Goal: Task Accomplishment & Management: Manage account settings

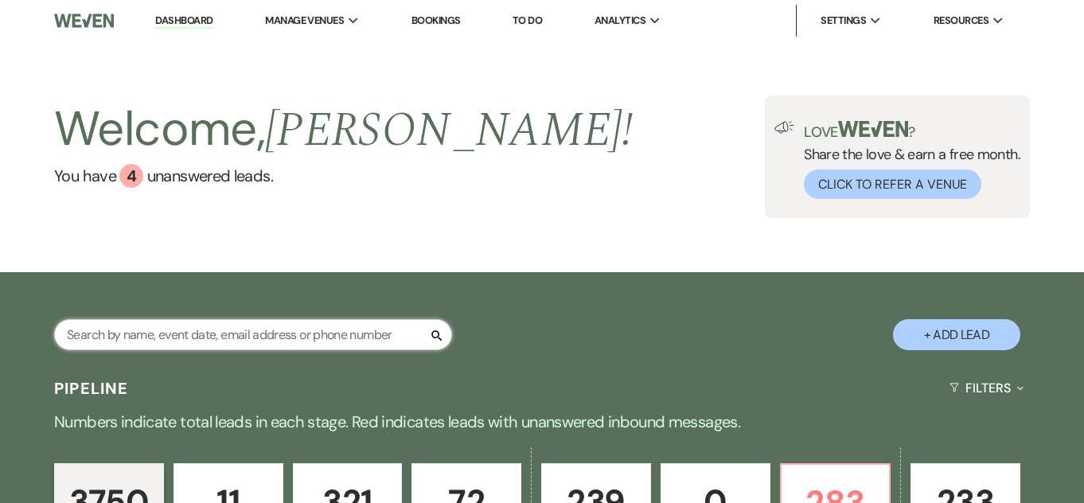
click at [232, 324] on input "text" at bounding box center [253, 334] width 398 height 31
click at [189, 333] on input "text" at bounding box center [253, 334] width 398 height 31
paste input "Braden Musselman & Dylan Tour"
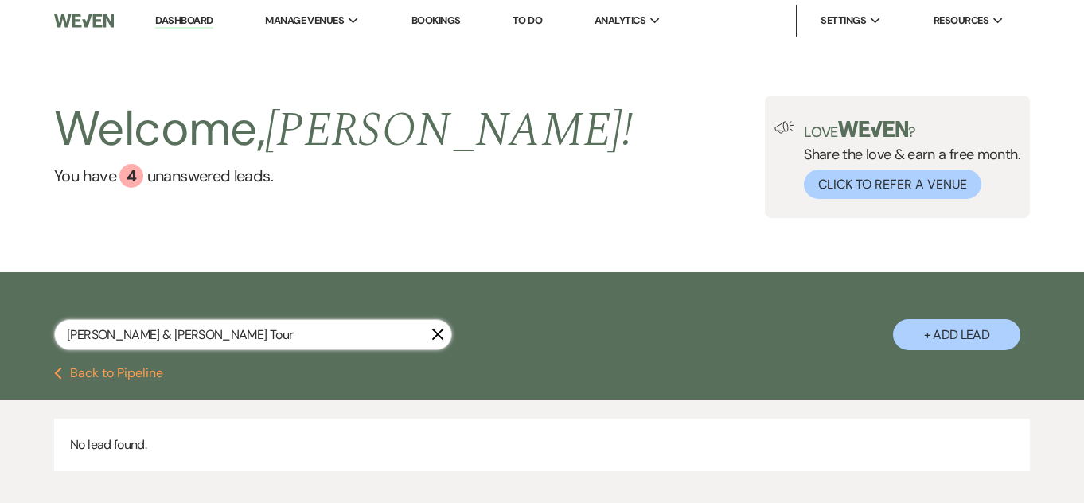
click at [166, 344] on input "Braden Musselman & Dylan Tour" at bounding box center [253, 334] width 398 height 31
drag, startPoint x: 109, startPoint y: 336, endPoint x: 302, endPoint y: 333, distance: 193.5
click at [302, 333] on input "Braden Musselman & Dylan Tour" at bounding box center [253, 334] width 398 height 31
click at [263, 326] on input "Braden Musselman & Dylan Tour" at bounding box center [253, 334] width 398 height 31
drag, startPoint x: 107, startPoint y: 338, endPoint x: 34, endPoint y: 310, distance: 77.6
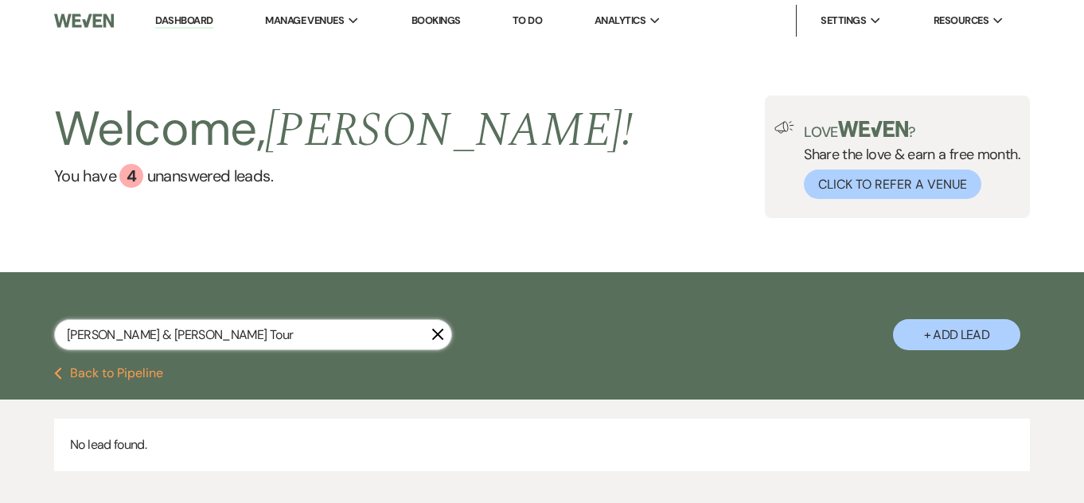
click at [48, 325] on div "Braden Musselman & Dylan Tour X + Add Lead" at bounding box center [542, 321] width 1084 height 83
drag, startPoint x: 132, startPoint y: 332, endPoint x: 312, endPoint y: 332, distance: 179.9
click at [312, 332] on input "Musselman & Dylan Tour" at bounding box center [253, 334] width 398 height 31
type input "Musselman"
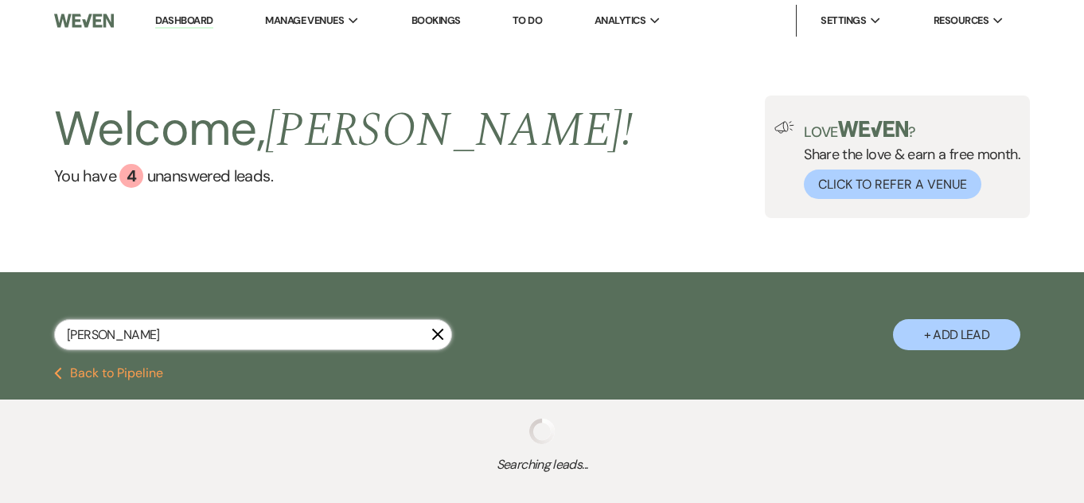
select select "4"
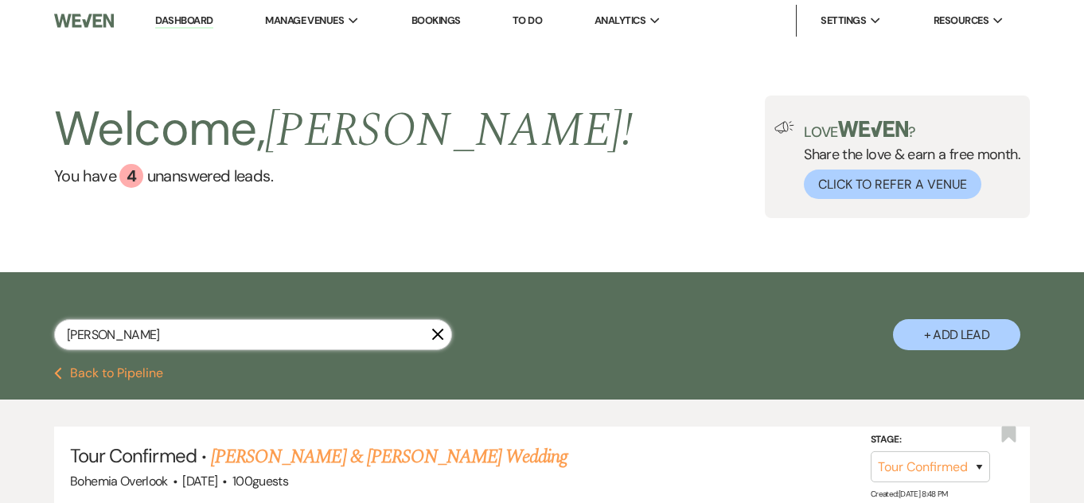
scroll to position [82, 0]
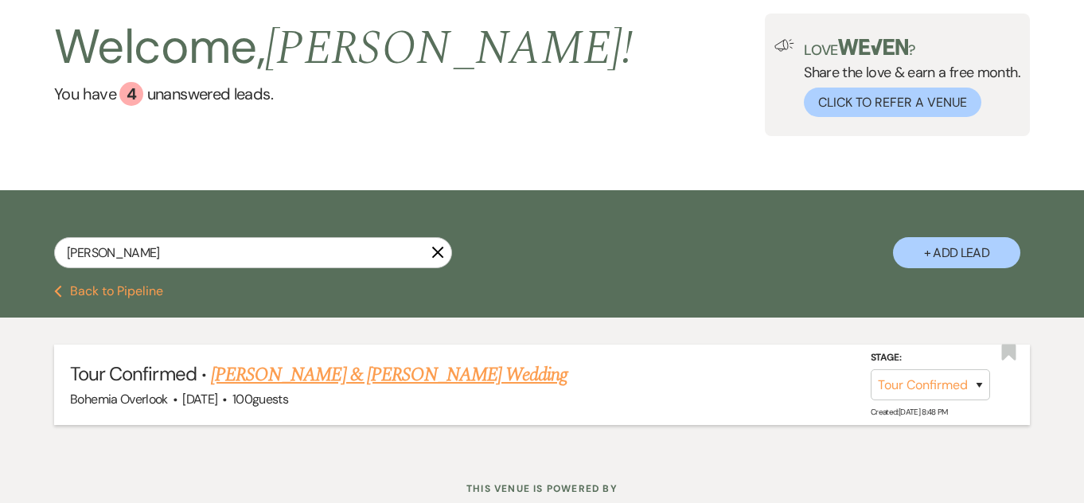
click at [413, 351] on li "Tour Confirmed · Dylan Hubbs & Braden Musselman's Wedding Bohemia Overlook · Au…" at bounding box center [542, 385] width 976 height 80
click at [414, 379] on link "Dylan Hubbs & Braden Musselman's Wedding" at bounding box center [389, 375] width 357 height 29
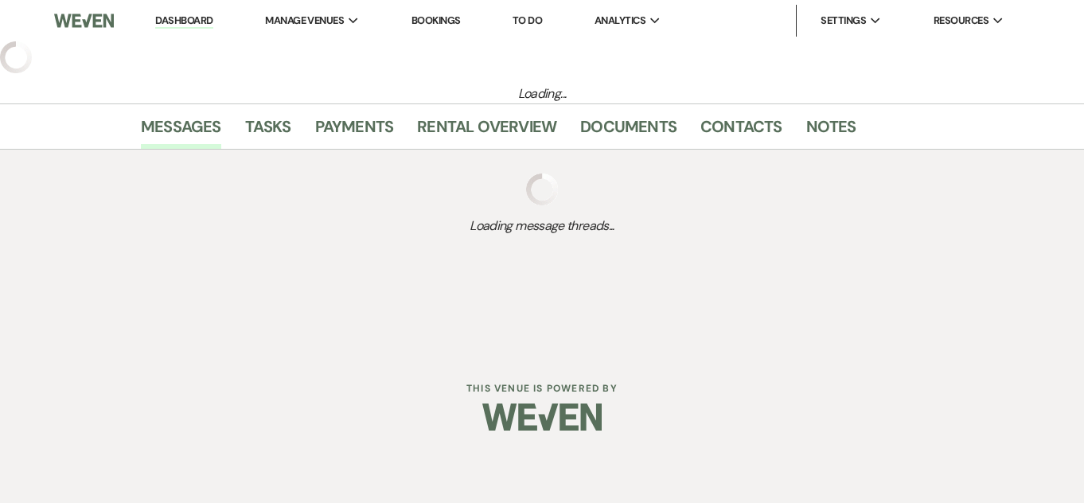
select select "4"
select select "5"
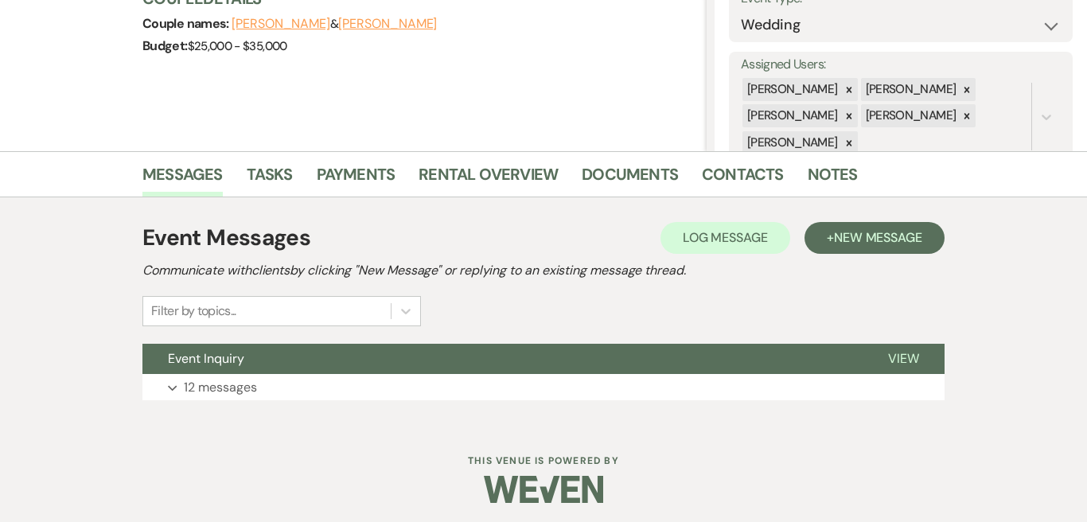
scroll to position [253, 0]
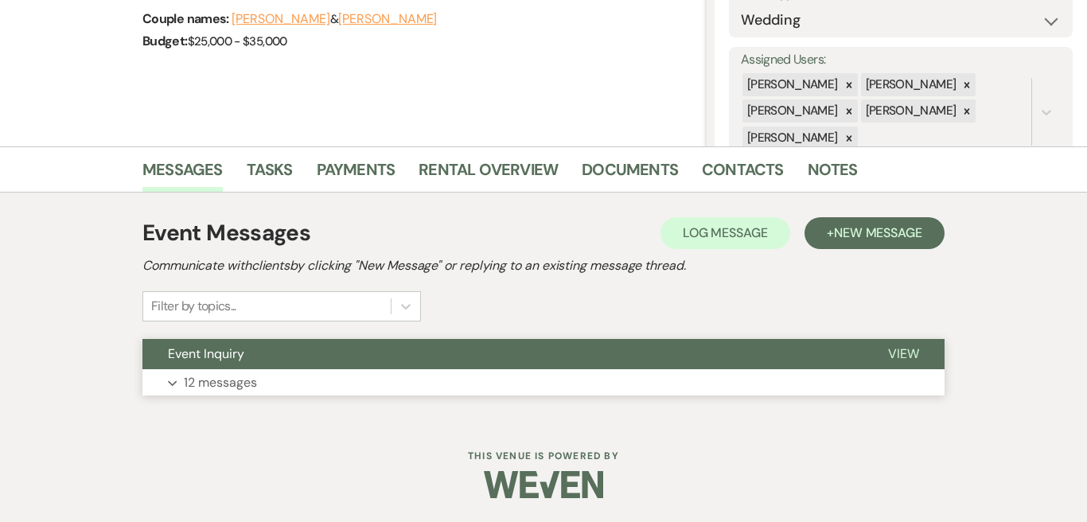
click at [225, 378] on p "12 messages" at bounding box center [220, 383] width 73 height 21
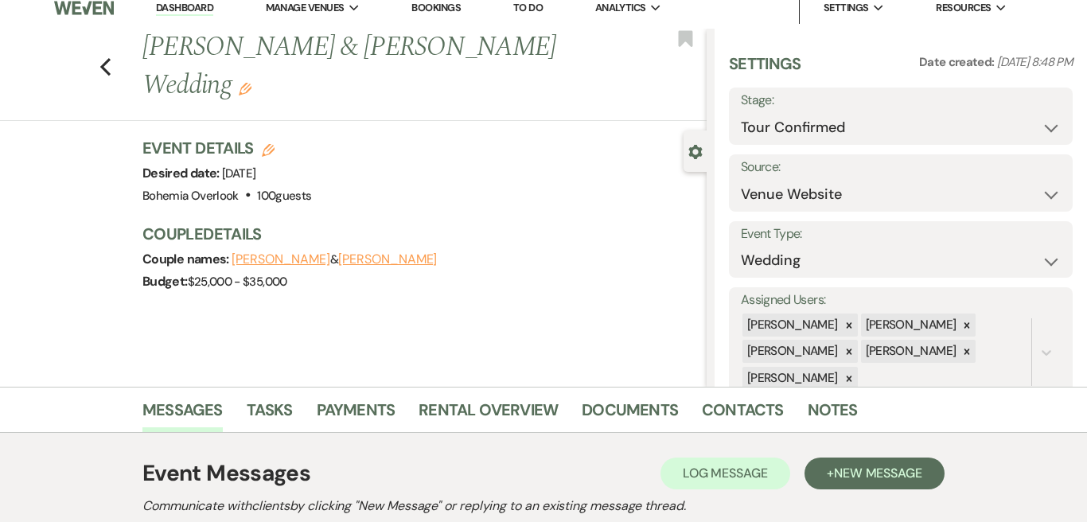
scroll to position [5, 0]
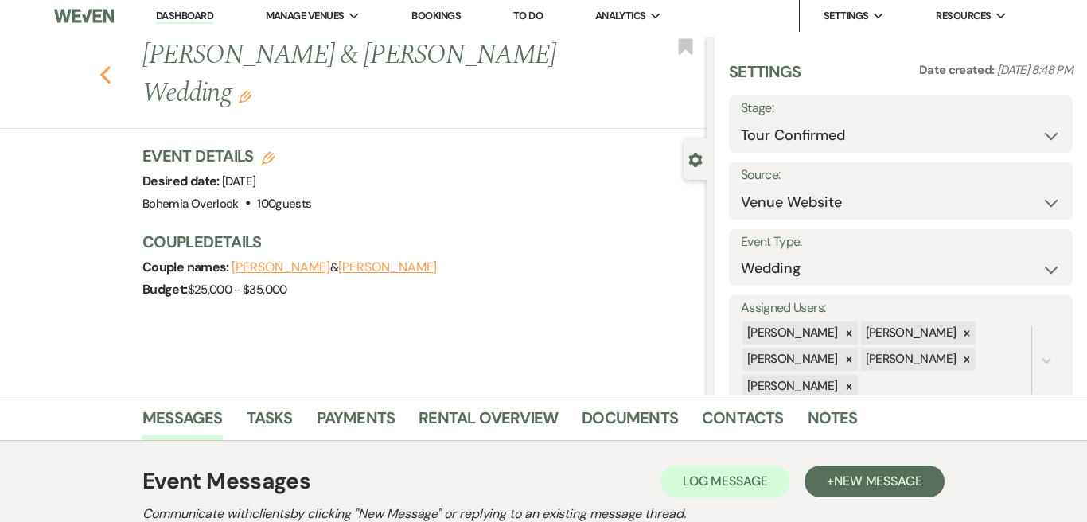
click at [111, 64] on button "Previous" at bounding box center [106, 73] width 12 height 22
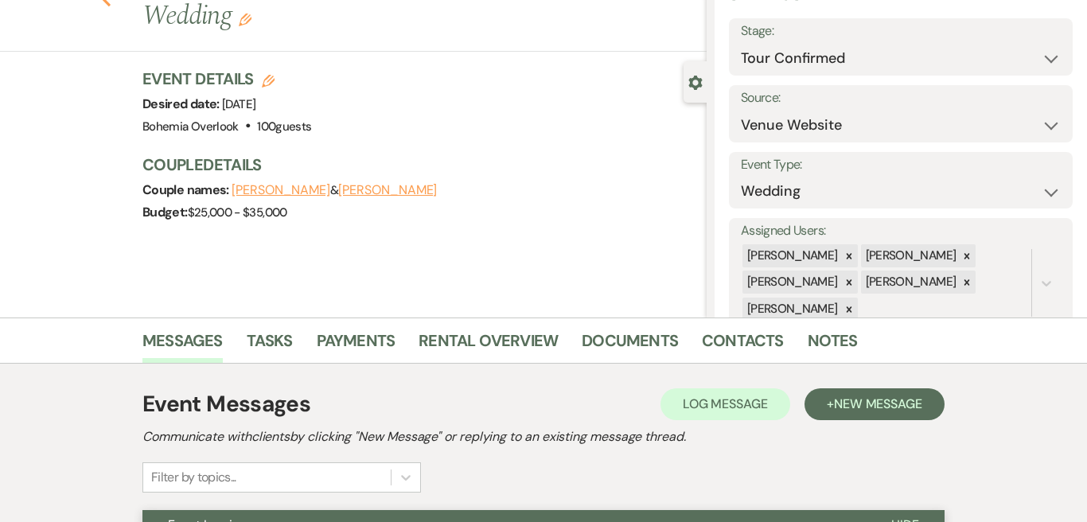
select select "4"
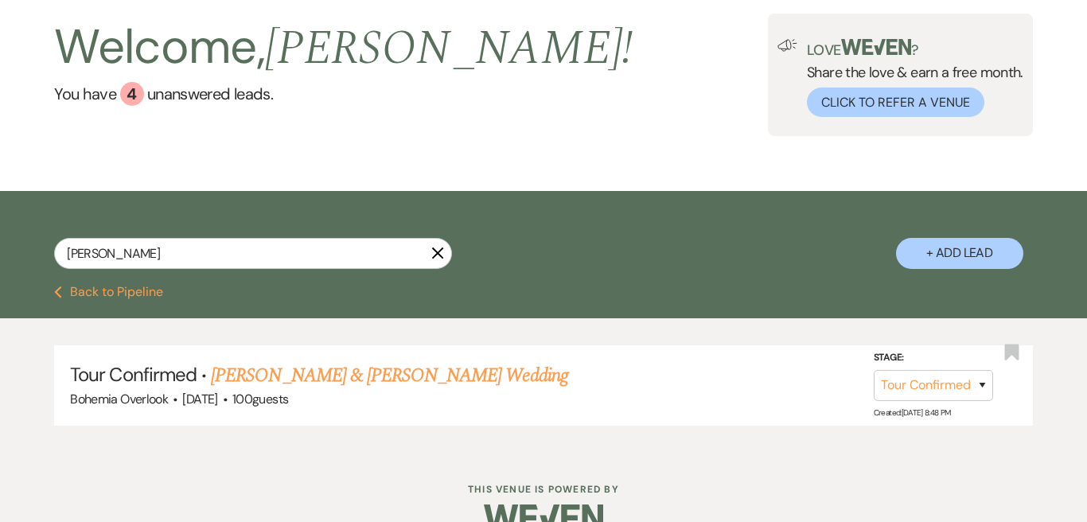
click at [76, 35] on h2 "Welcome, Kate !" at bounding box center [343, 48] width 579 height 68
click at [89, 49] on h2 "Welcome, Kate !" at bounding box center [343, 48] width 579 height 68
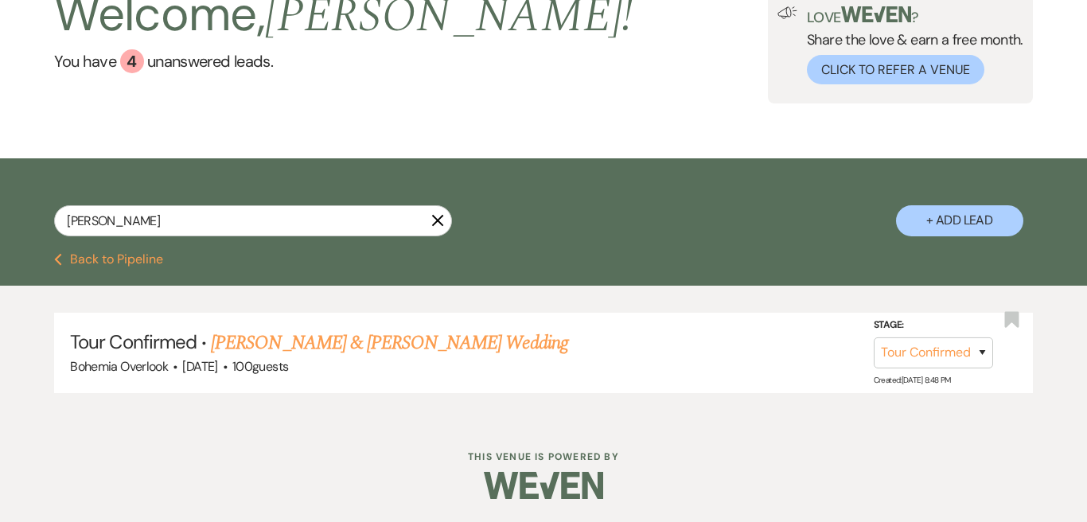
scroll to position [0, 0]
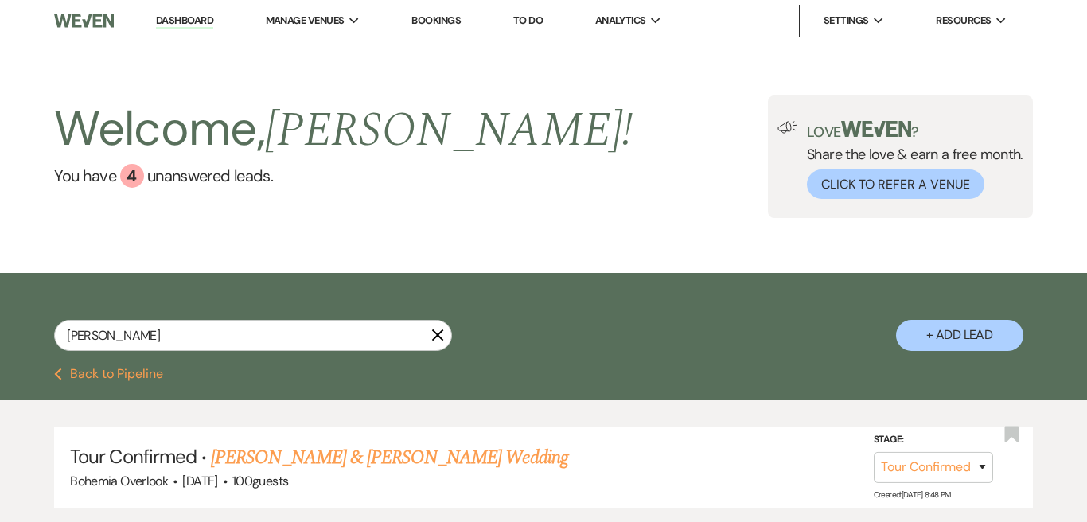
click at [104, 21] on img at bounding box center [84, 20] width 60 height 33
click at [418, 461] on link "Dylan Hubbs & Braden Musselman's Wedding" at bounding box center [389, 457] width 357 height 29
select select "4"
select select "5"
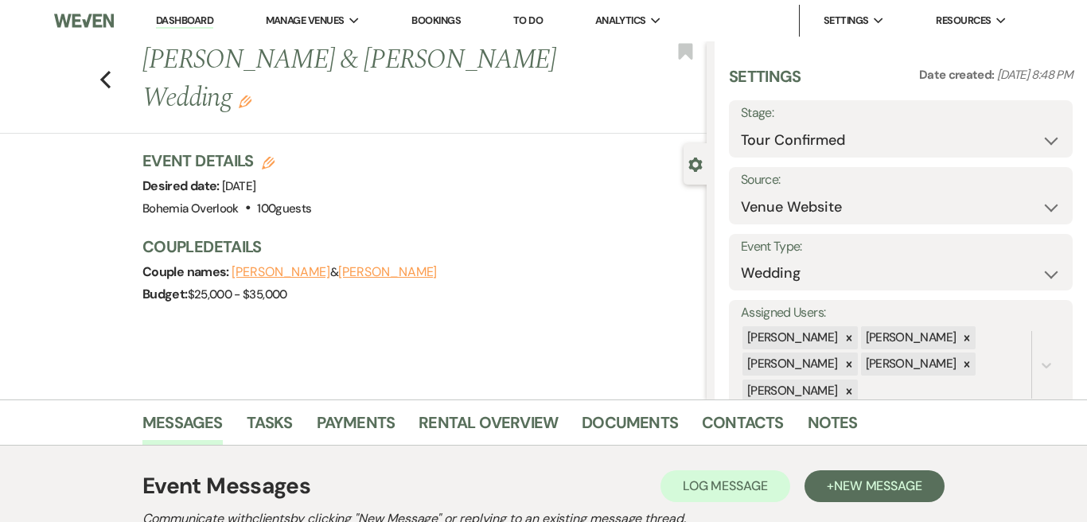
scroll to position [253, 0]
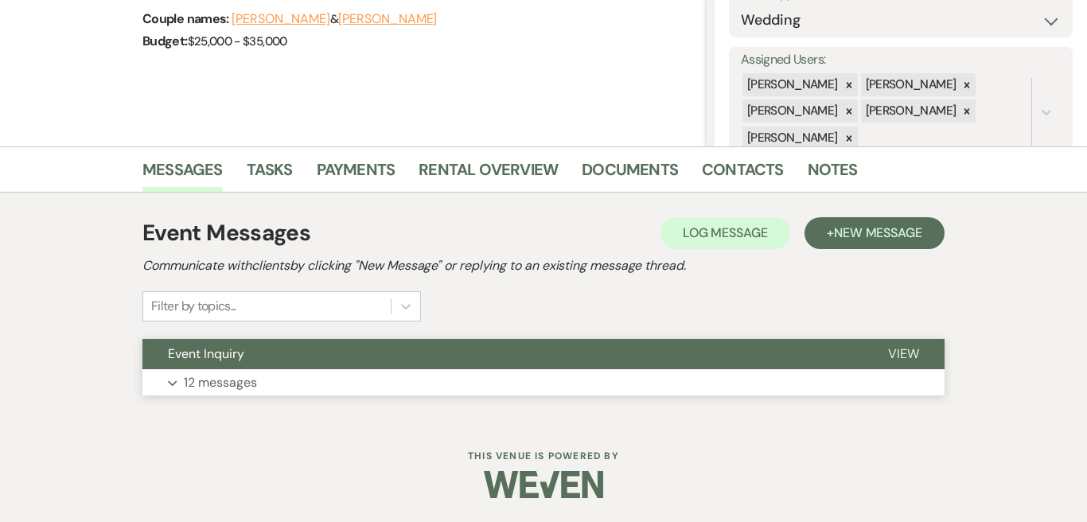
click at [448, 374] on button "Expand 12 messages" at bounding box center [543, 382] width 802 height 27
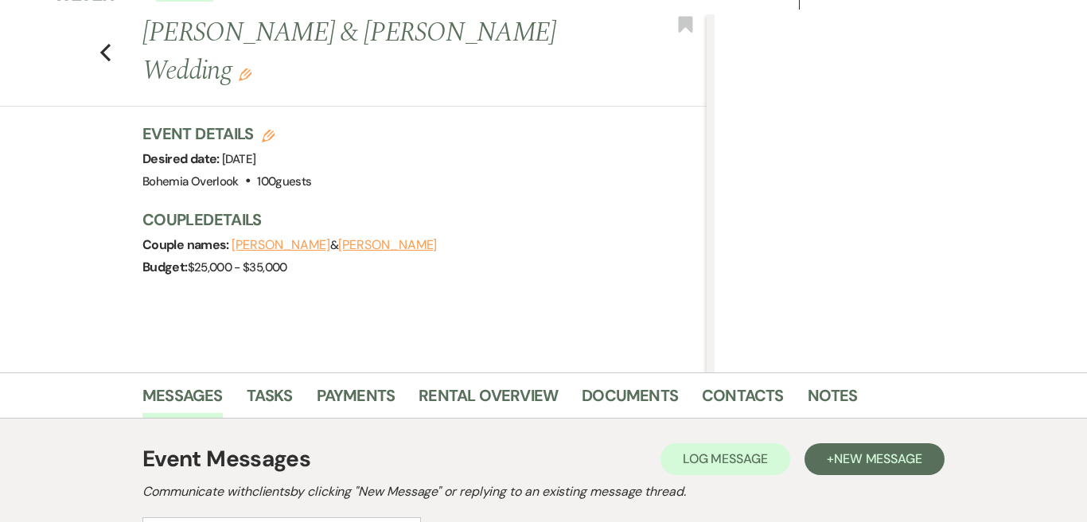
scroll to position [0, 0]
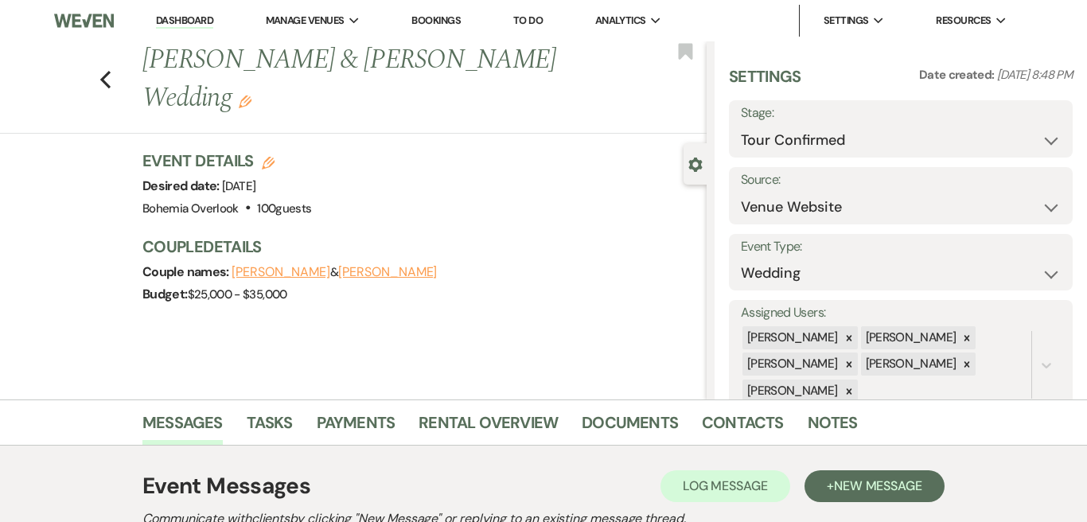
click at [129, 76] on div "Previous Dylan Hubbs & Braden Musselman's Wedding Edit Bookmark" at bounding box center [349, 87] width 715 height 92
click at [111, 77] on icon "Previous" at bounding box center [106, 79] width 12 height 19
select select "4"
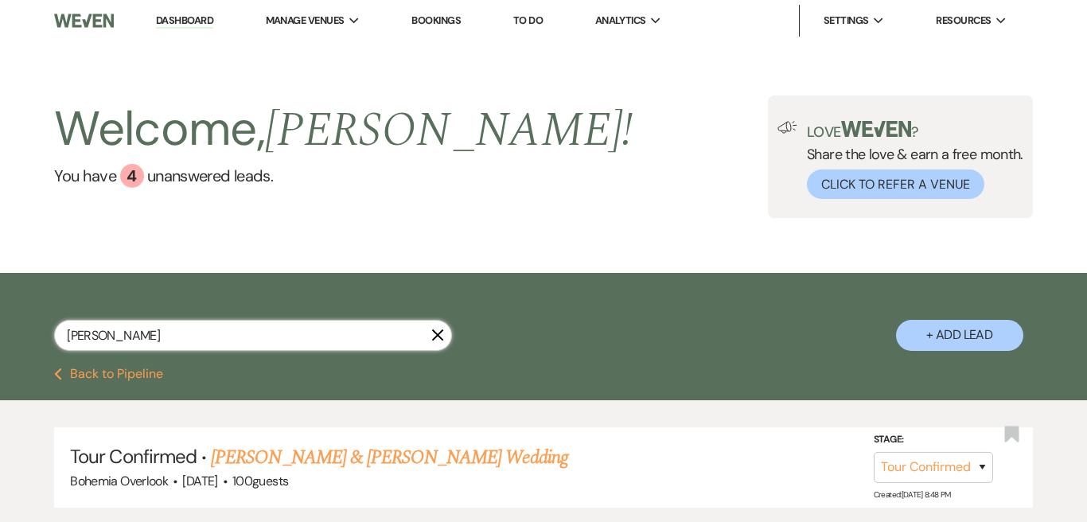
drag, startPoint x: 158, startPoint y: 334, endPoint x: 25, endPoint y: 334, distance: 132.9
click at [25, 334] on div "Musselman X + Add Lead" at bounding box center [543, 322] width 1087 height 83
paste input "Jamison Lundie'"
type input "Jamison Lundie"
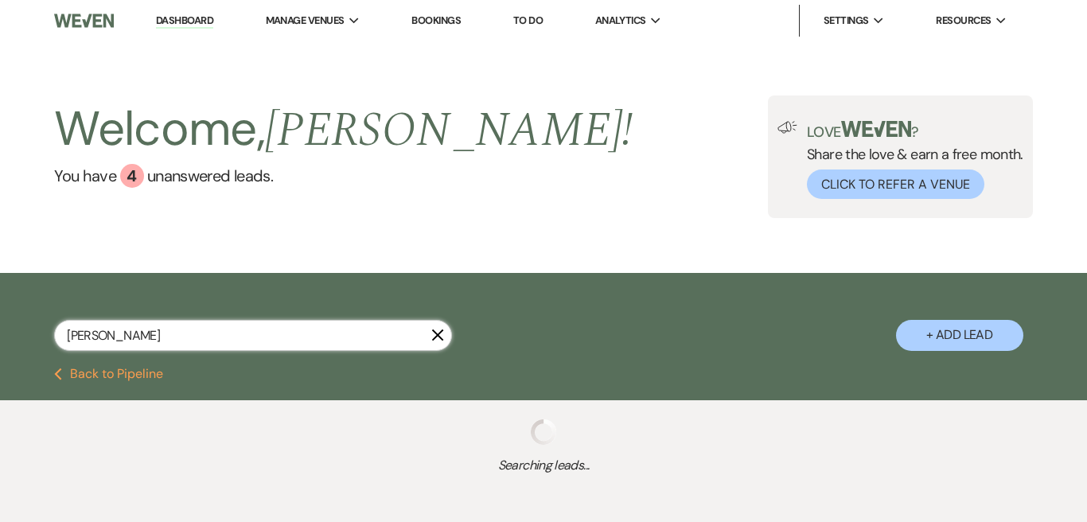
select select "4"
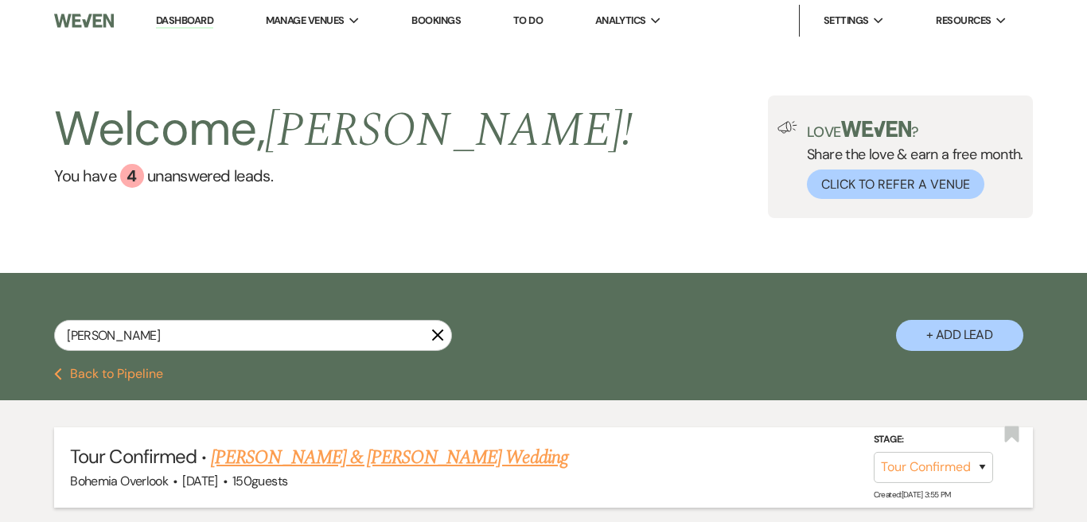
click at [413, 459] on link "Ryan Miller & Jamison Lundie's Wedding" at bounding box center [389, 457] width 357 height 29
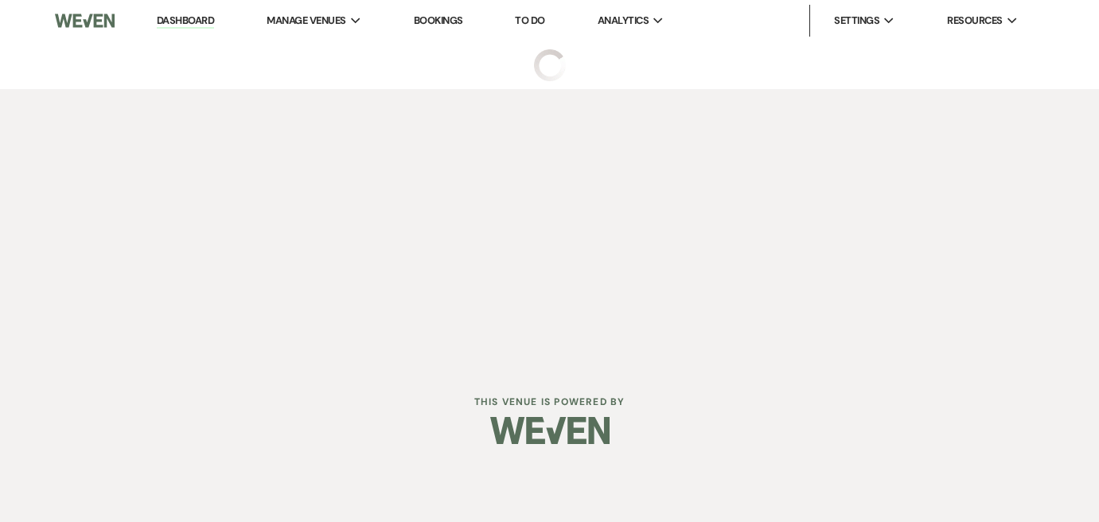
select select "4"
select select "5"
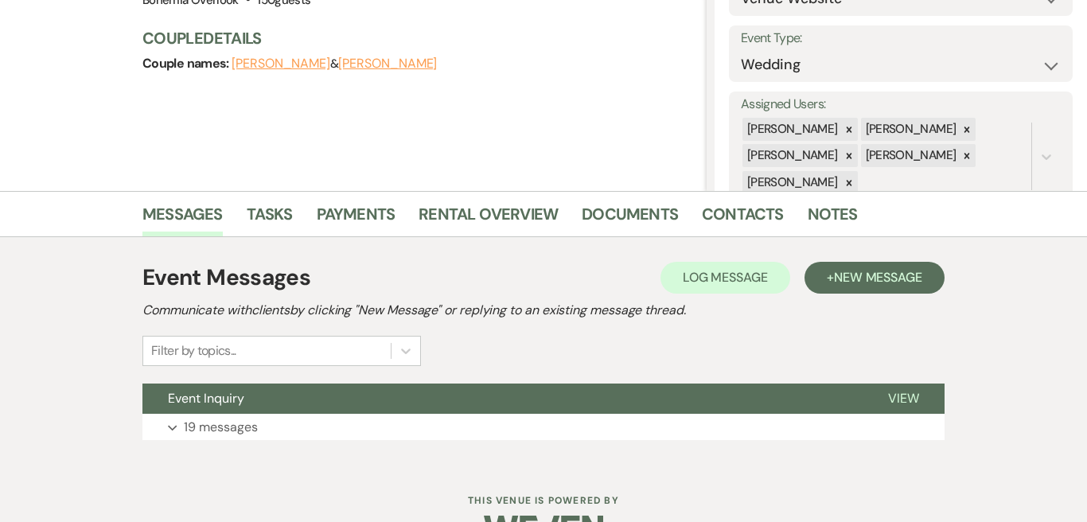
scroll to position [253, 0]
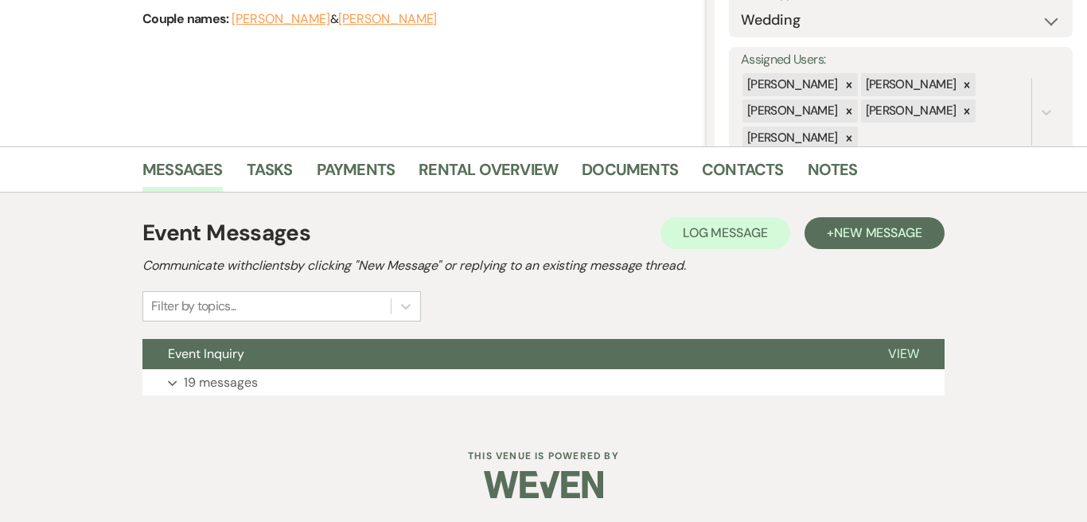
click at [758, 412] on div "Event Messages Log Log Message + New Message Communicate with clients by clicki…" at bounding box center [543, 306] width 907 height 227
click at [755, 374] on button "Expand 19 messages" at bounding box center [543, 382] width 802 height 27
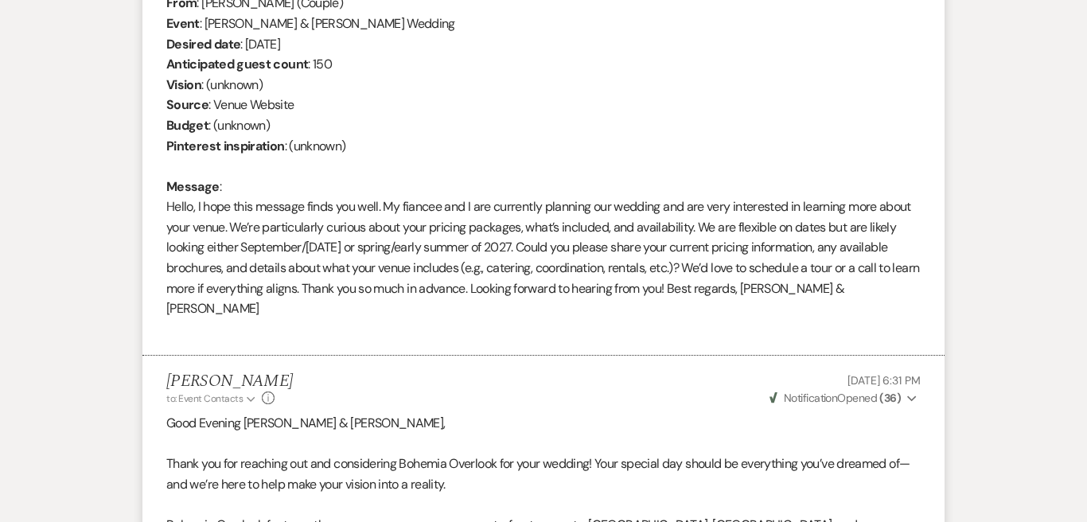
scroll to position [675, 0]
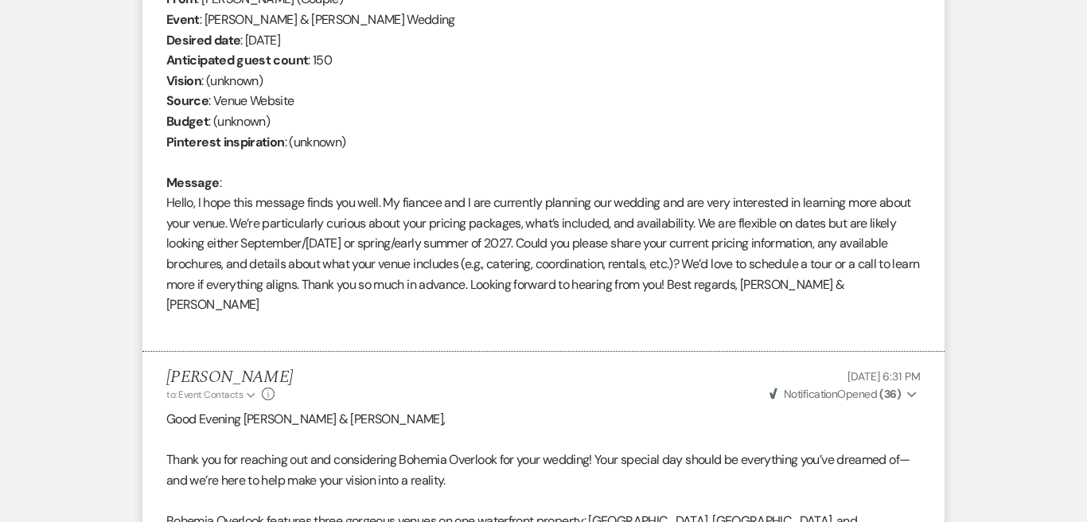
select select "4"
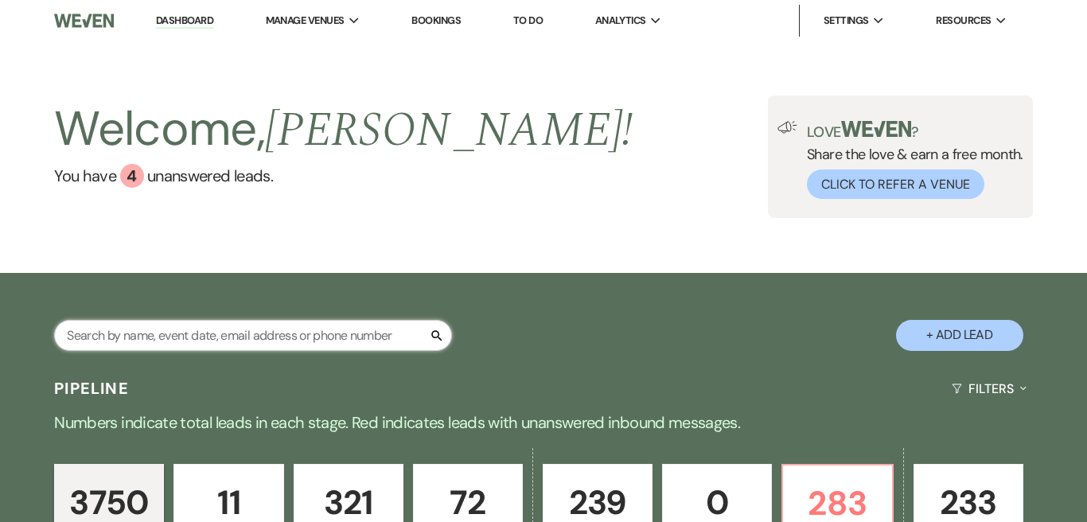
click at [306, 342] on input "text" at bounding box center [253, 335] width 398 height 31
paste input "Musselman"
type input "Musselman"
select select "4"
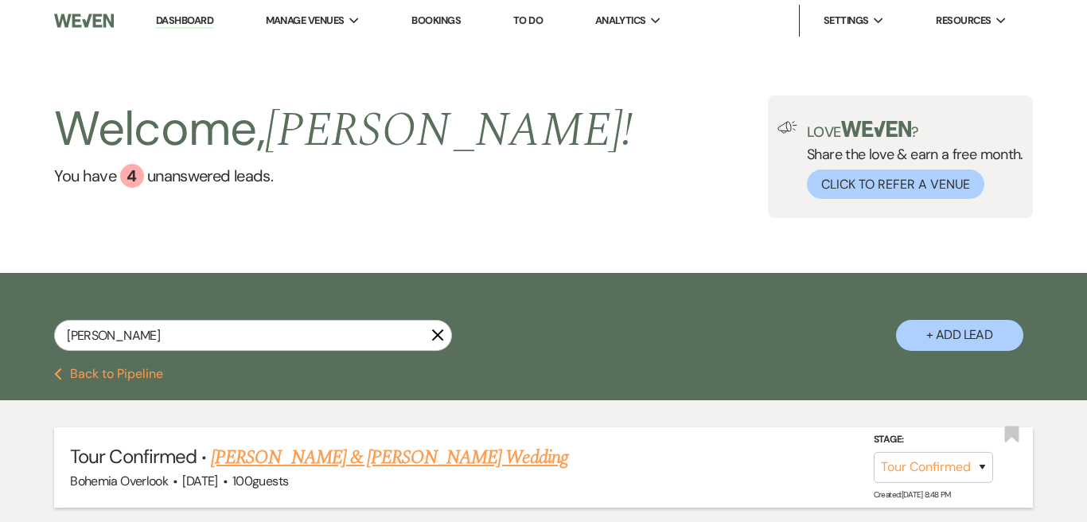
click at [381, 459] on link "Dylan Hubbs & Braden Musselman's Wedding" at bounding box center [389, 457] width 357 height 29
select select "4"
select select "5"
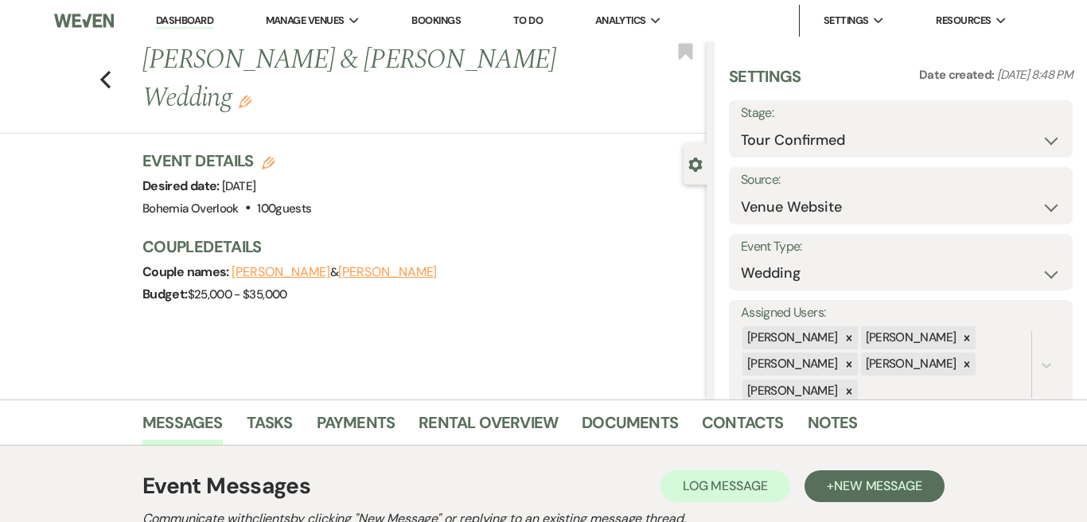
scroll to position [253, 0]
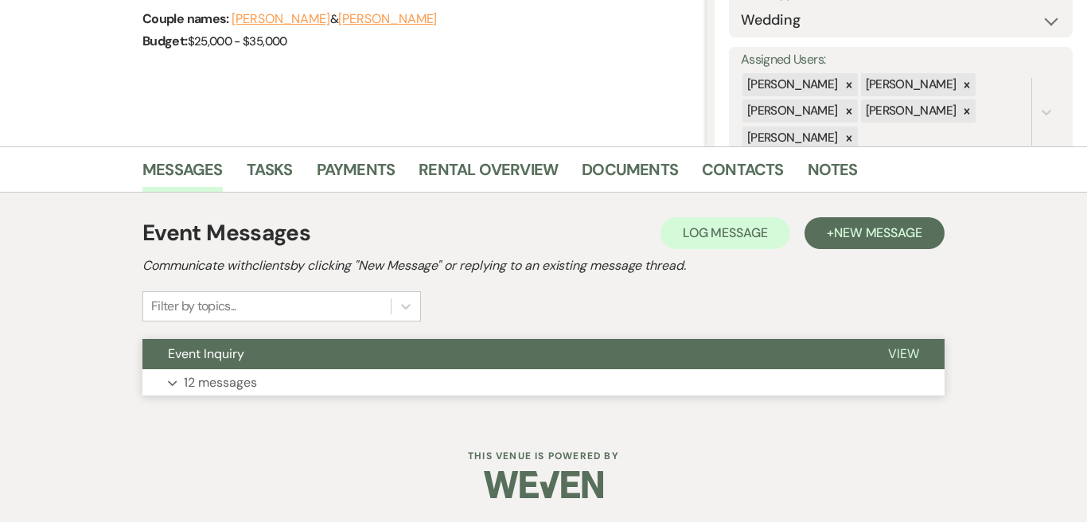
click at [663, 390] on button "Expand 12 messages" at bounding box center [543, 382] width 802 height 27
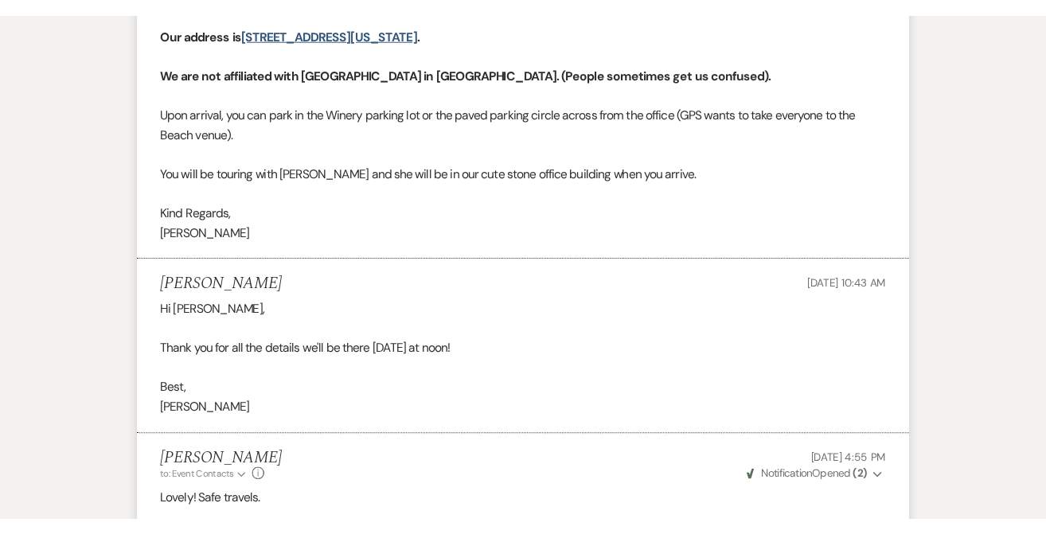
scroll to position [0, 0]
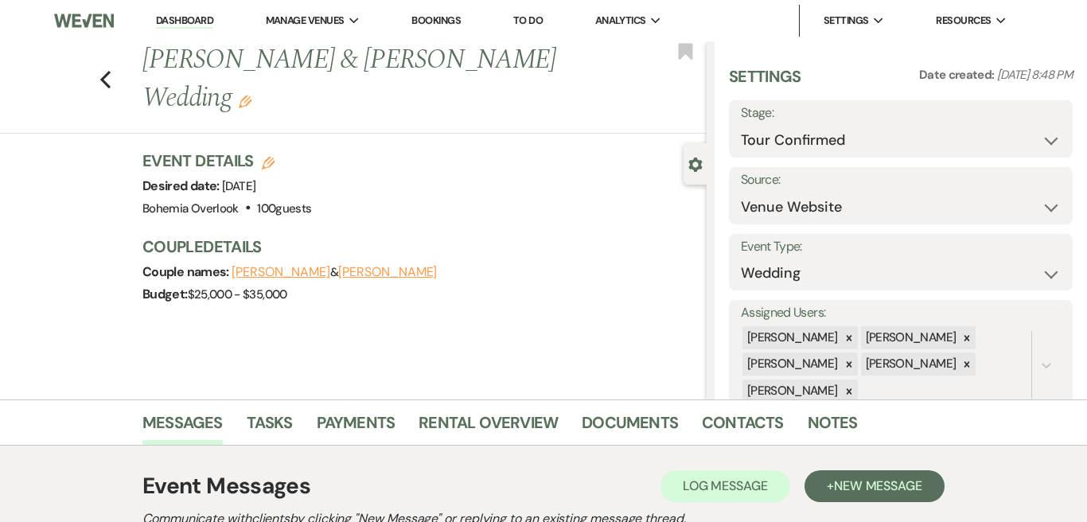
select select "4"
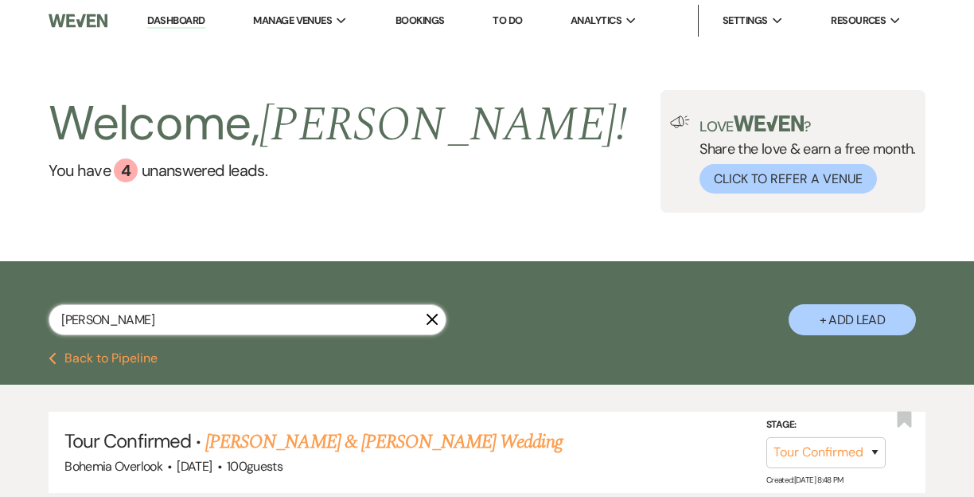
click at [291, 322] on input "Musselman" at bounding box center [248, 319] width 398 height 31
drag, startPoint x: 261, startPoint y: 316, endPoint x: 48, endPoint y: 316, distance: 213.3
click at [48, 316] on div "Musselman X + Add Lead" at bounding box center [487, 308] width 974 height 79
type input "jamison"
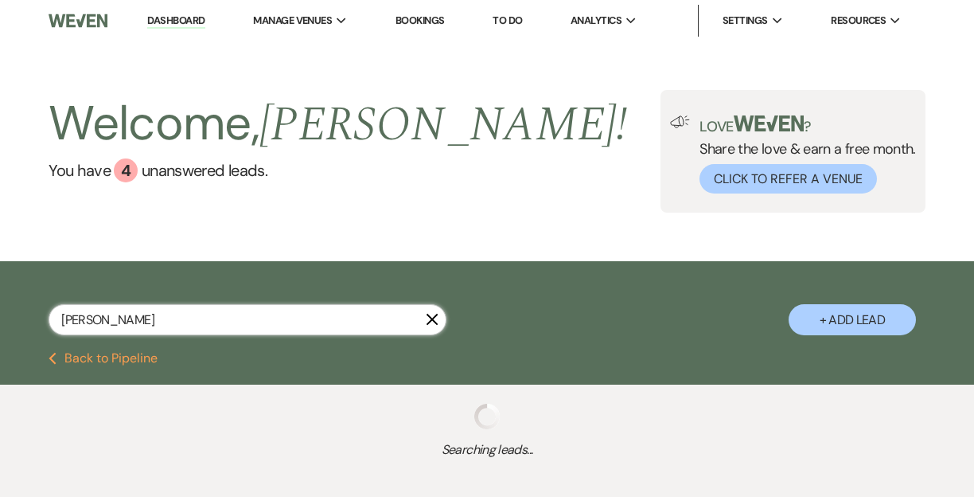
select select "4"
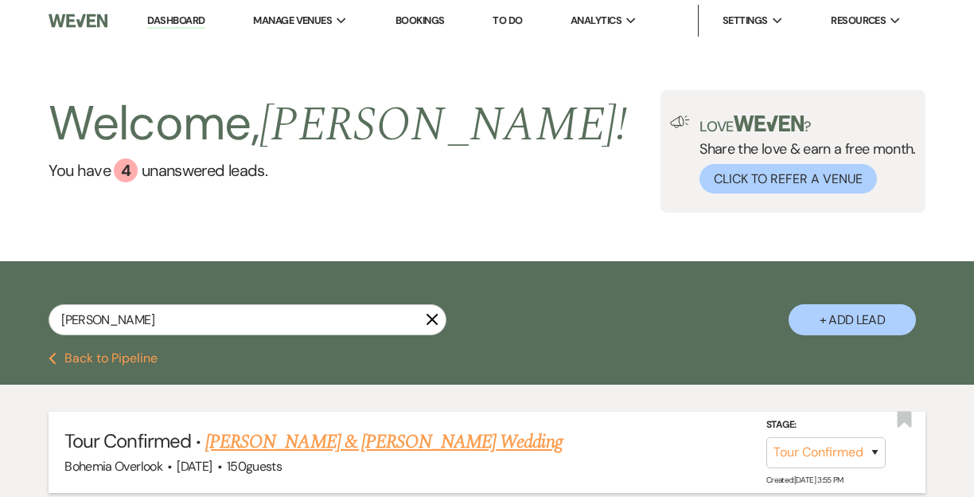
click at [413, 442] on link "Ryan Miller & Jamison Lundie's Wedding" at bounding box center [383, 441] width 357 height 29
select select "4"
select select "5"
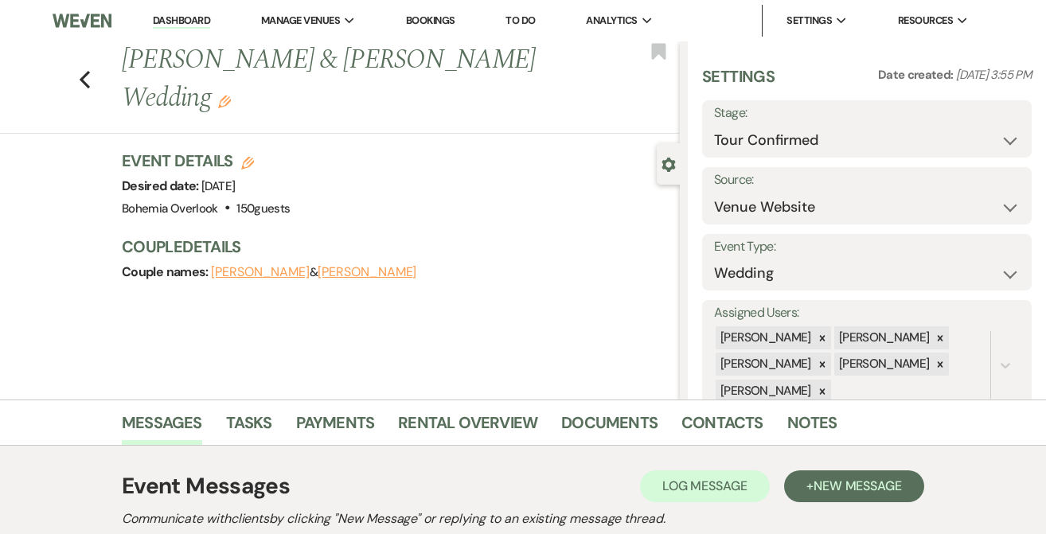
scroll to position [241, 0]
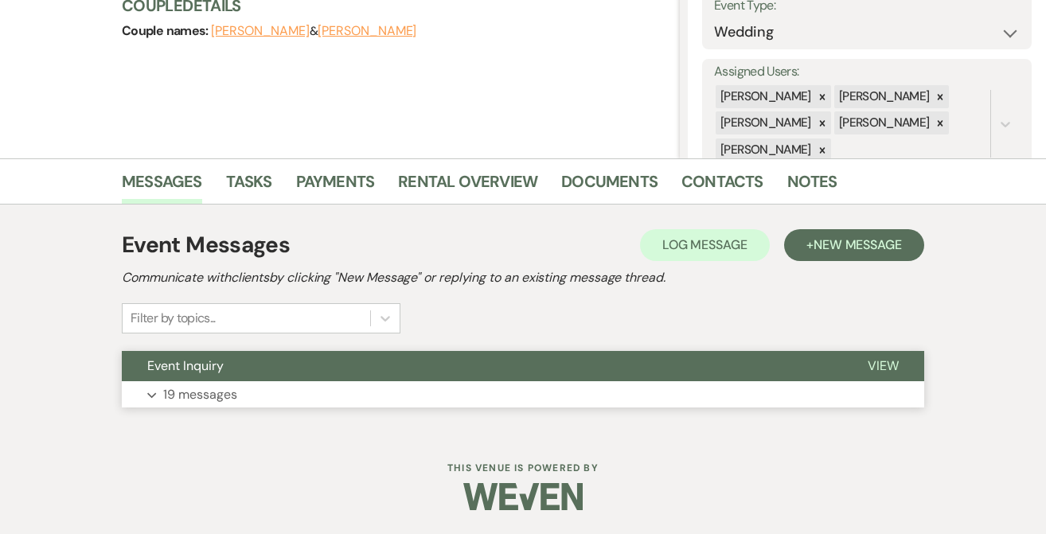
click at [231, 381] on button "Expand 19 messages" at bounding box center [523, 394] width 802 height 27
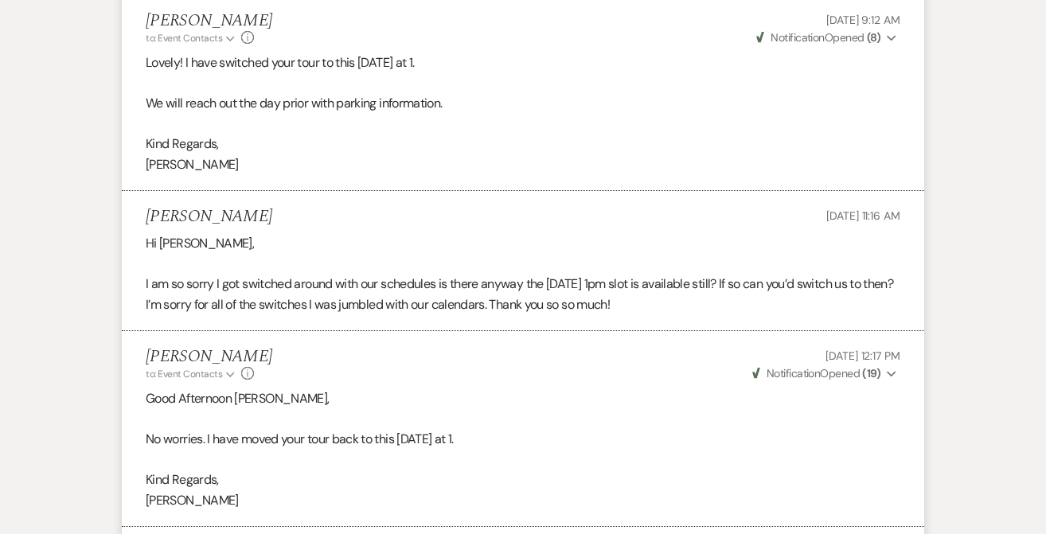
scroll to position [3107, 0]
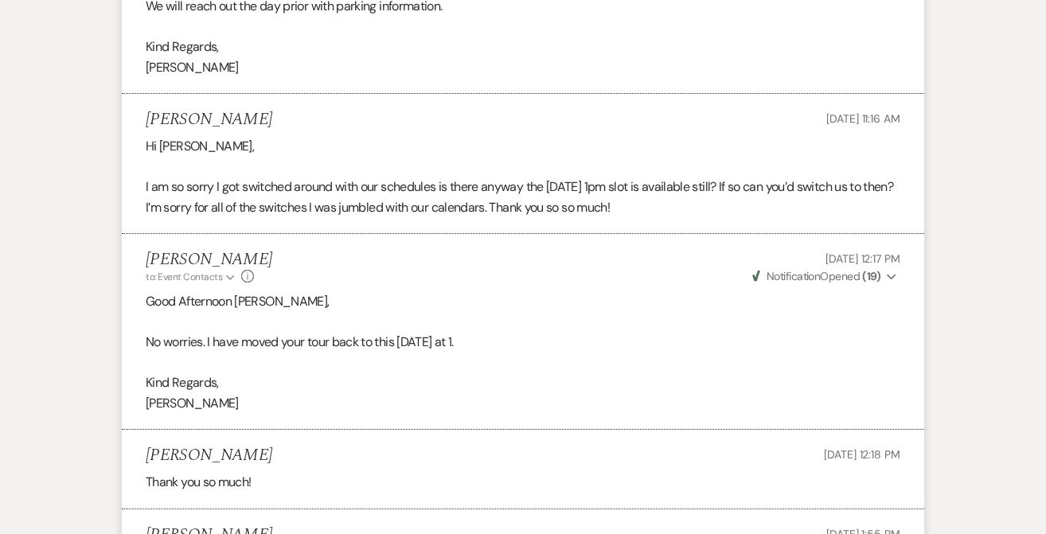
select select "4"
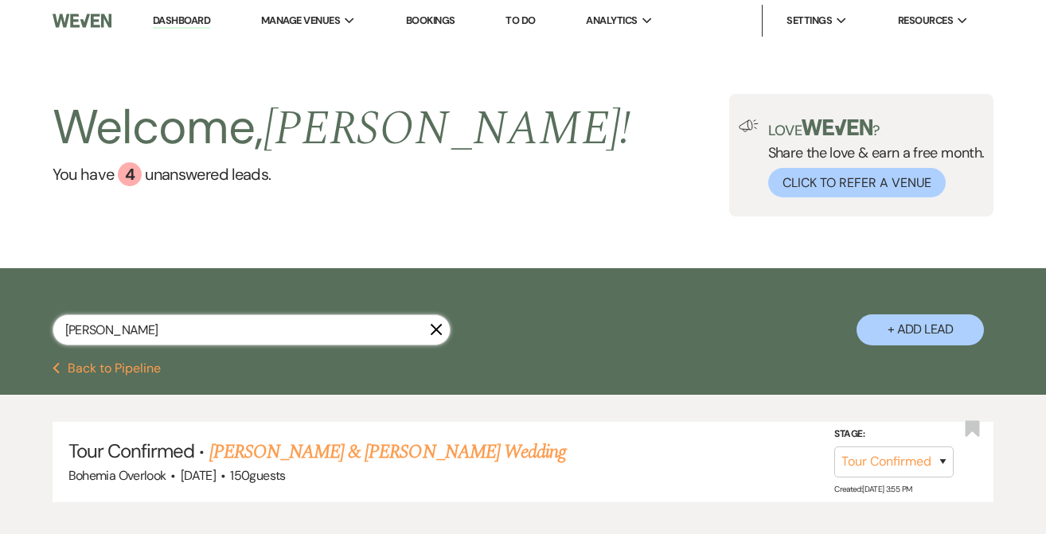
click at [190, 338] on input "jamison" at bounding box center [252, 329] width 398 height 31
drag, startPoint x: 199, startPoint y: 331, endPoint x: -12, endPoint y: 297, distance: 213.7
click at [0, 297] on html "Dashboard Manage Venues Expand Bohemia Overlook Bookings To Do Analytics Expand…" at bounding box center [523, 316] width 1046 height 632
paste input "Jeselskis"
type input "Jeselskis"
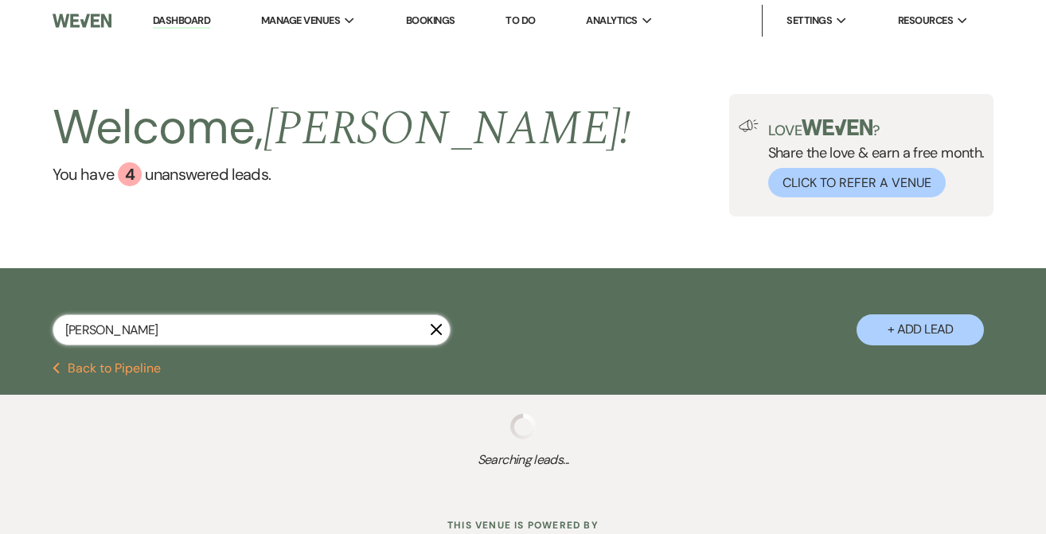
select select "4"
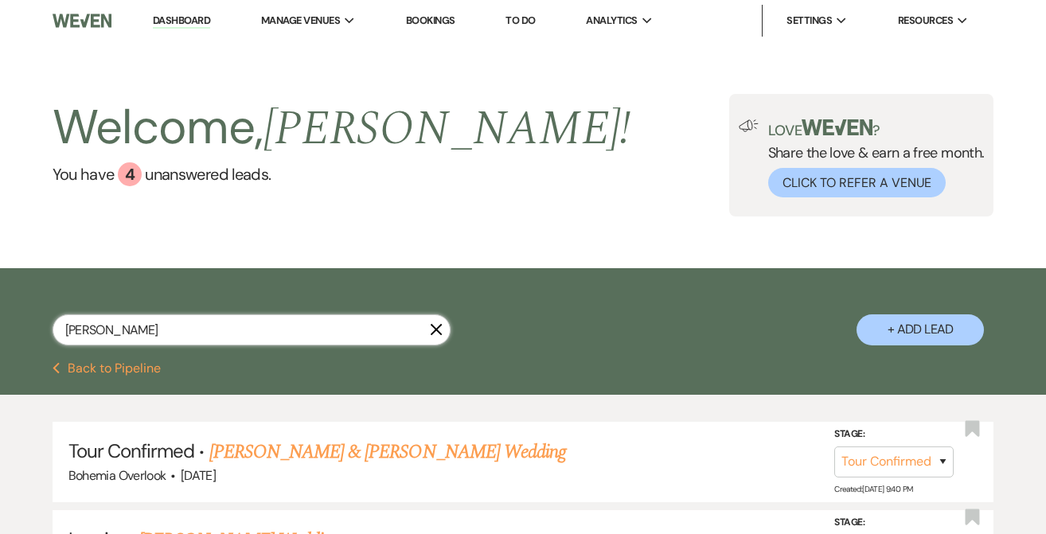
scroll to position [164, 0]
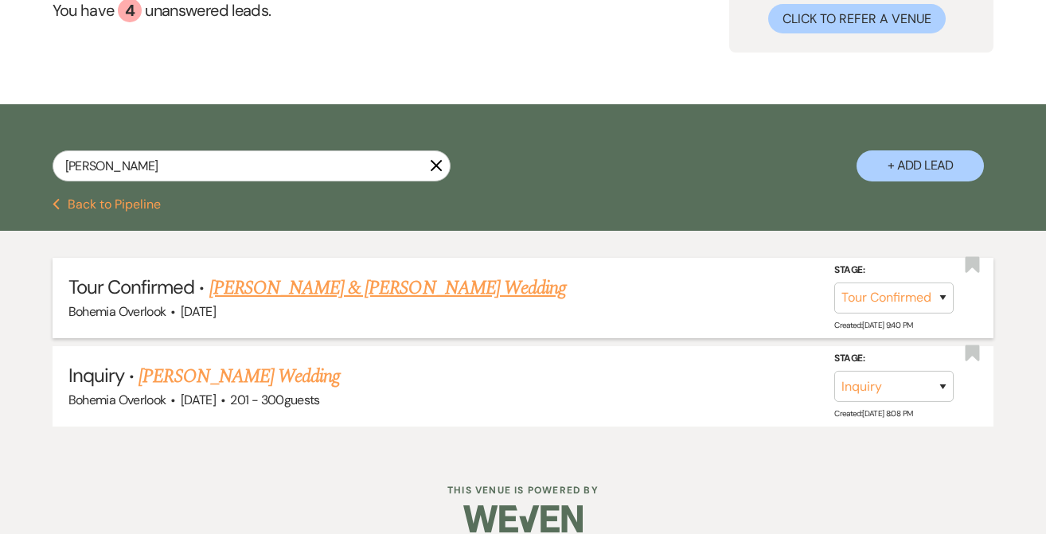
click at [427, 286] on link "Deion Richardson & Emori Jeselskis's Wedding" at bounding box center [387, 288] width 357 height 29
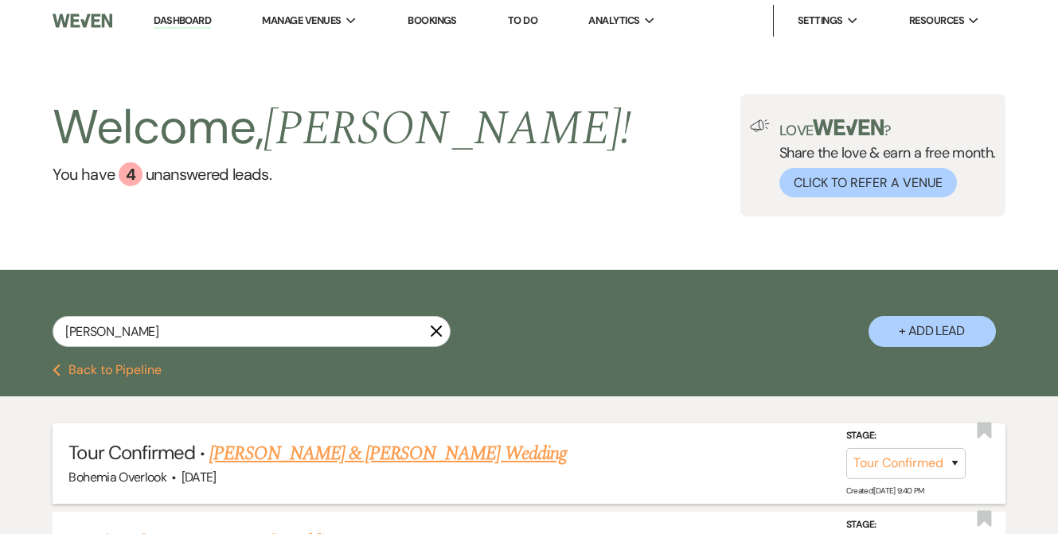
select select "4"
select select "5"
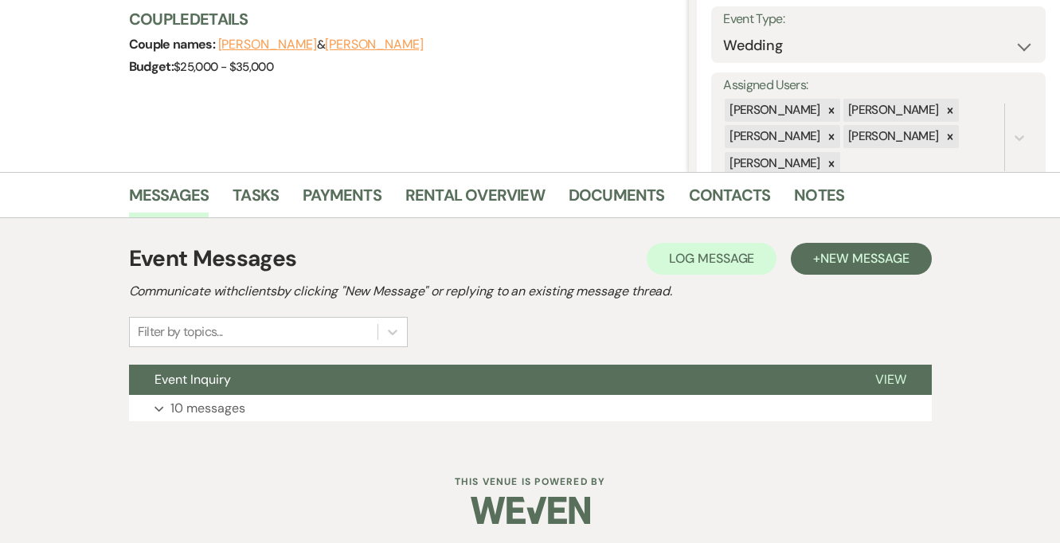
scroll to position [232, 0]
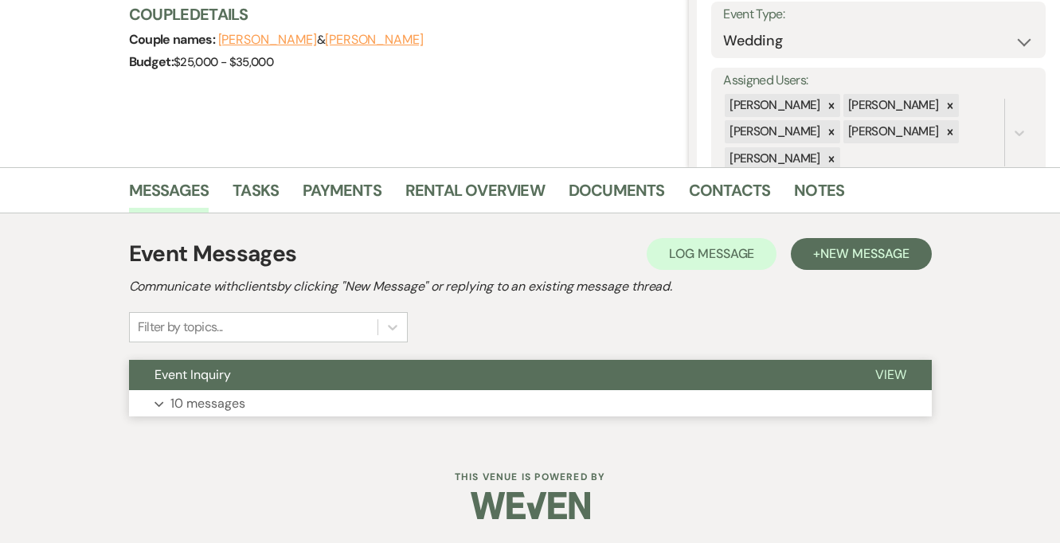
click at [818, 392] on button "Expand 10 messages" at bounding box center [530, 403] width 802 height 27
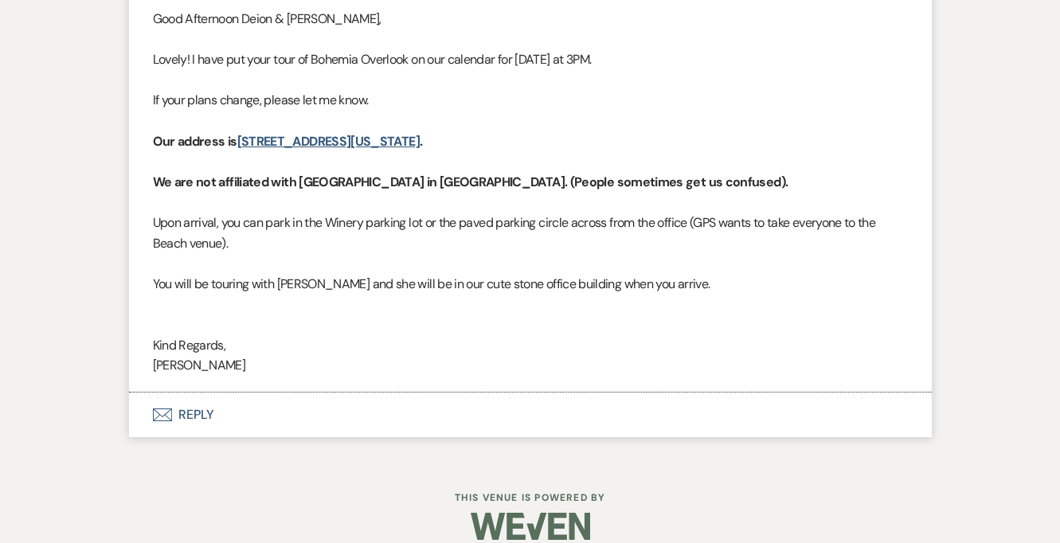
scroll to position [0, 0]
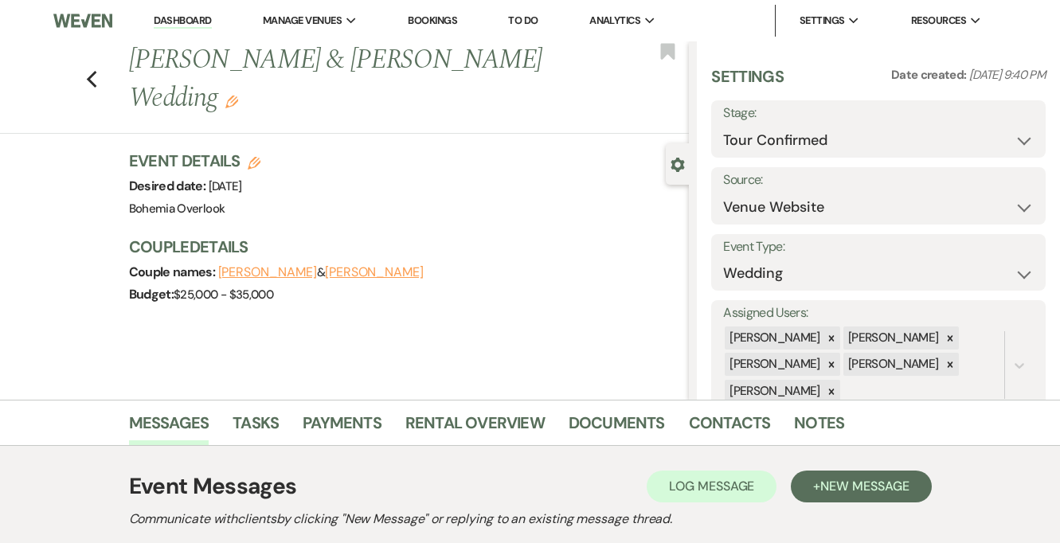
select select "4"
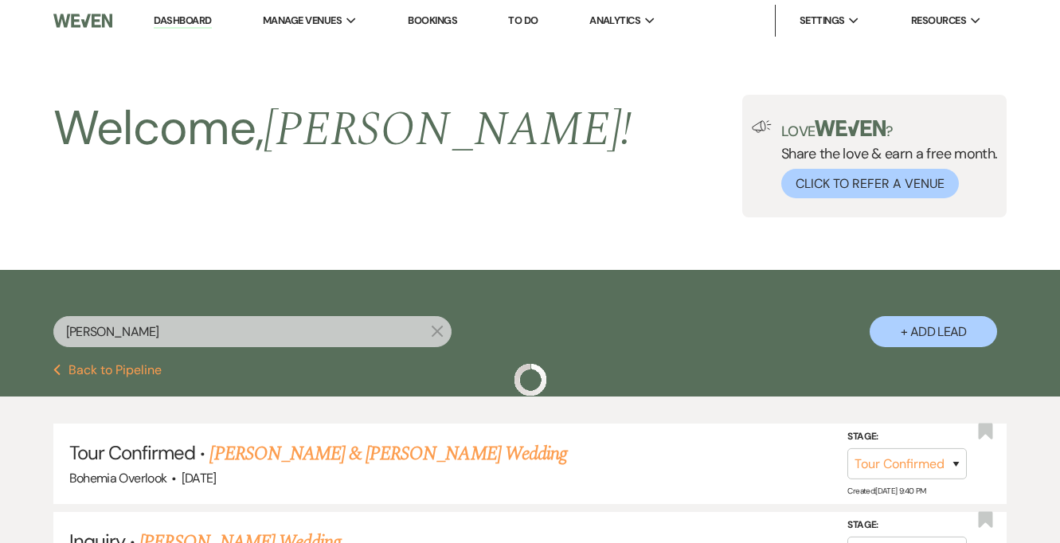
scroll to position [164, 0]
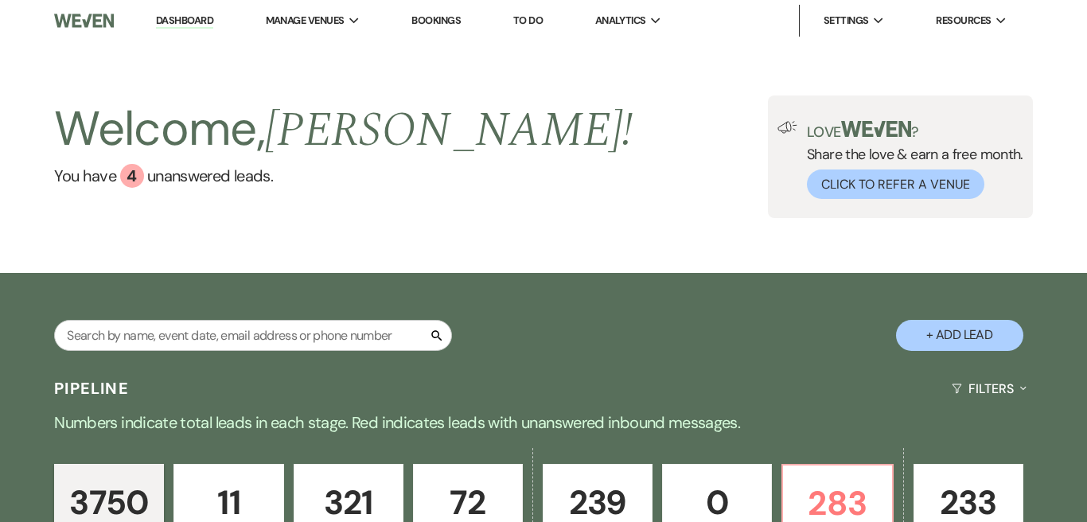
click at [427, 23] on link "Bookings" at bounding box center [436, 21] width 49 height 14
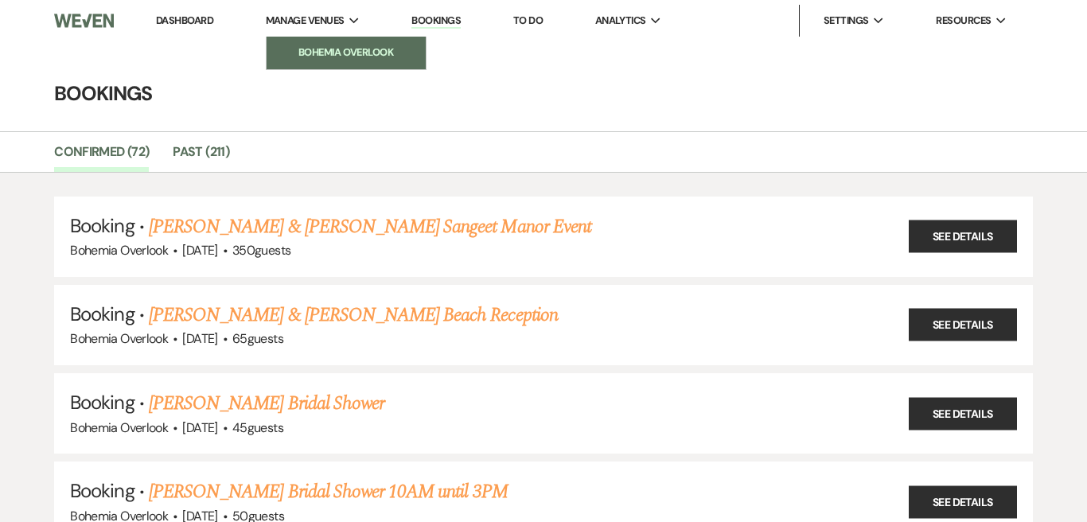
click at [306, 45] on li "Bohemia Overlook" at bounding box center [346, 53] width 143 height 16
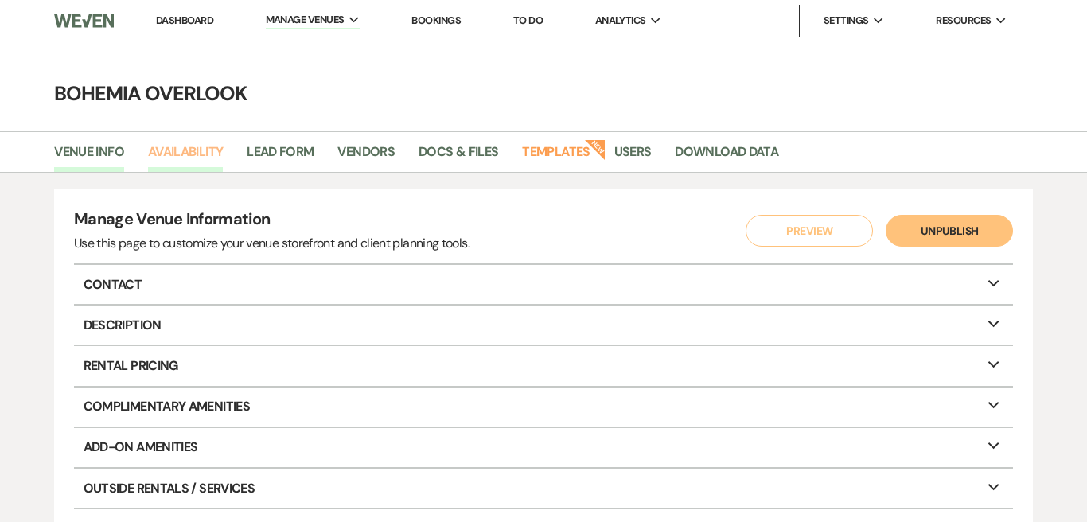
click at [193, 150] on link "Availability" at bounding box center [185, 157] width 75 height 30
select select "3"
select select "2026"
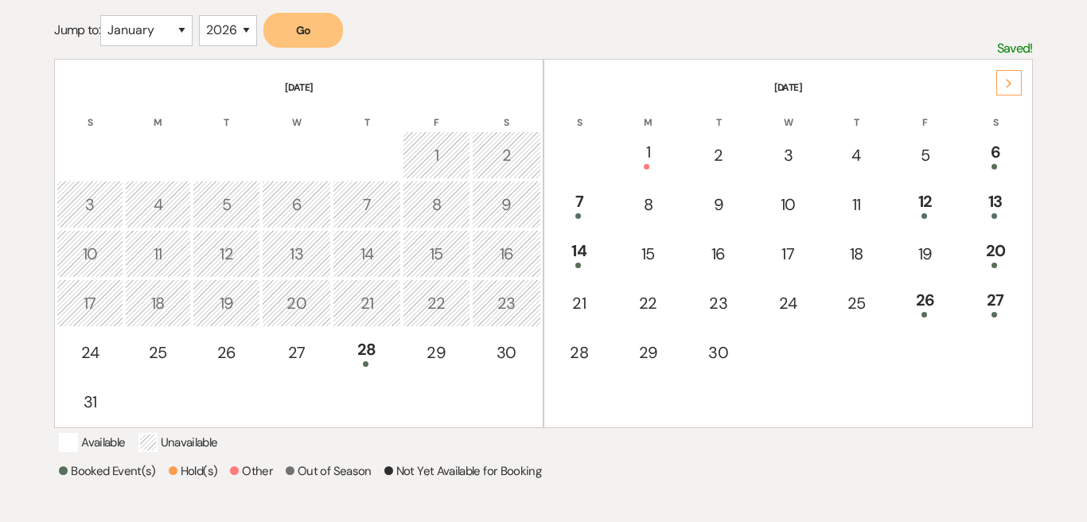
scroll to position [256, 0]
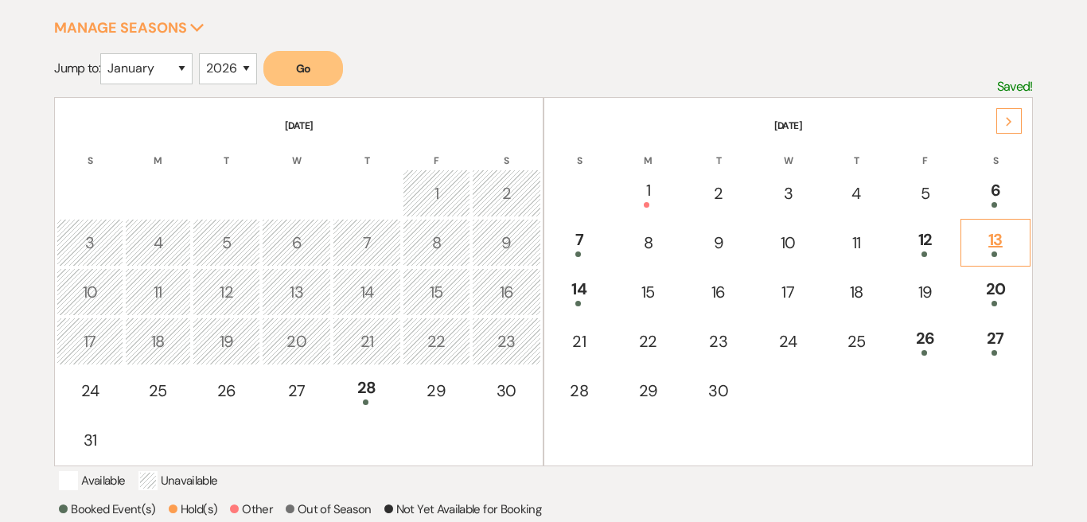
click at [993, 252] on span at bounding box center [995, 255] width 6 height 6
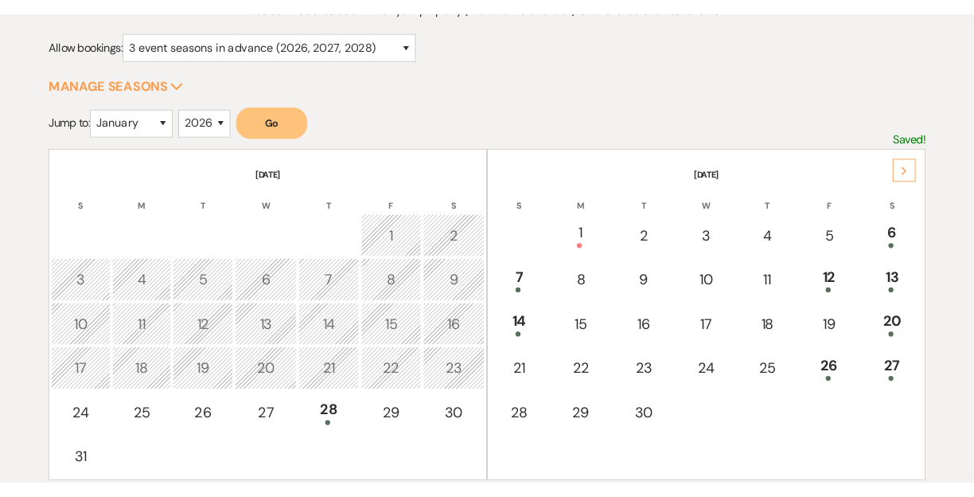
scroll to position [193, 0]
